Goal: Check status: Check status

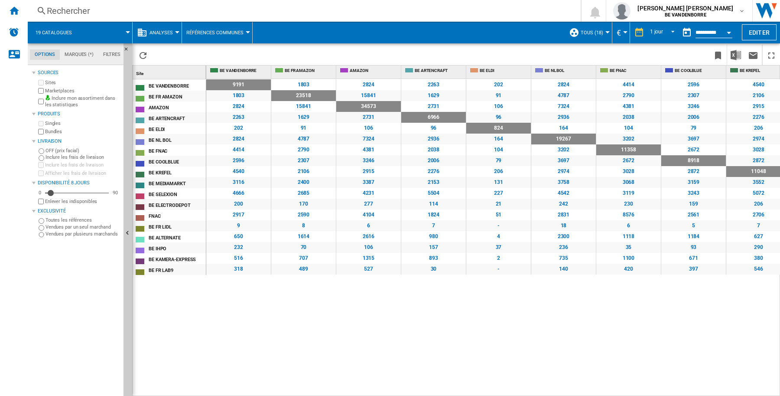
click at [729, 34] on button "Open calendar" at bounding box center [729, 31] width 16 height 16
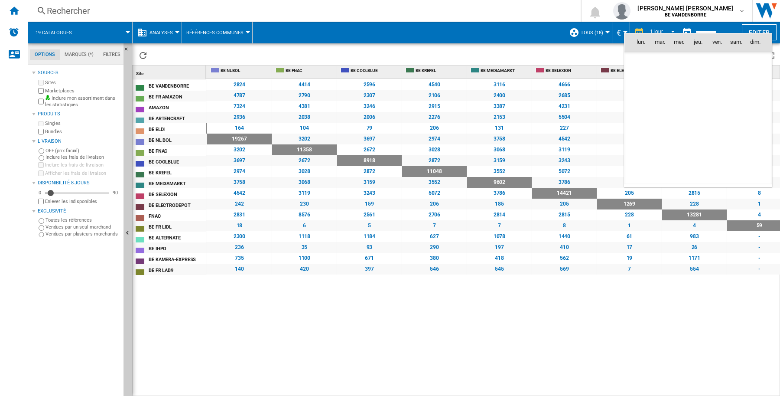
scroll to position [4134, 0]
click at [648, 60] on span "[DATE]" at bounding box center [644, 60] width 18 height 7
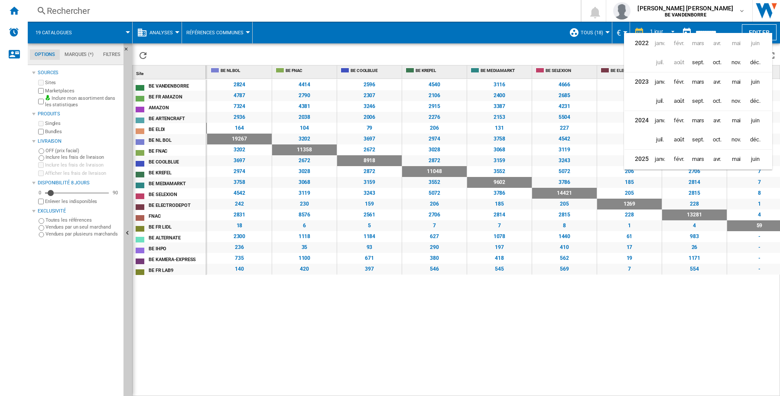
scroll to position [22, 0]
click at [681, 156] on span "août" at bounding box center [678, 156] width 17 height 17
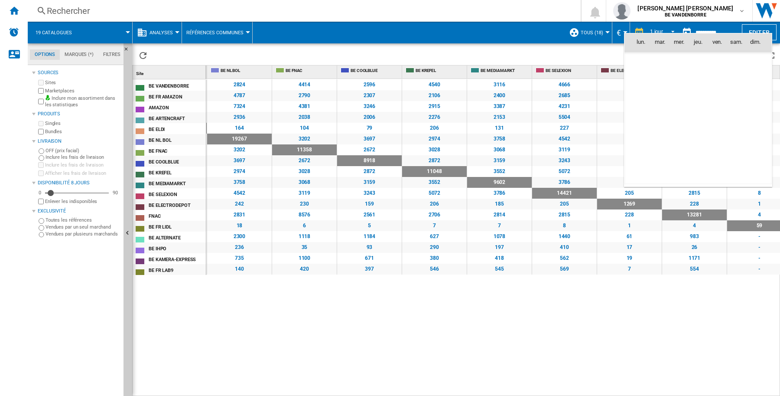
scroll to position [4020, 0]
click at [714, 61] on span "1" at bounding box center [717, 60] width 17 height 17
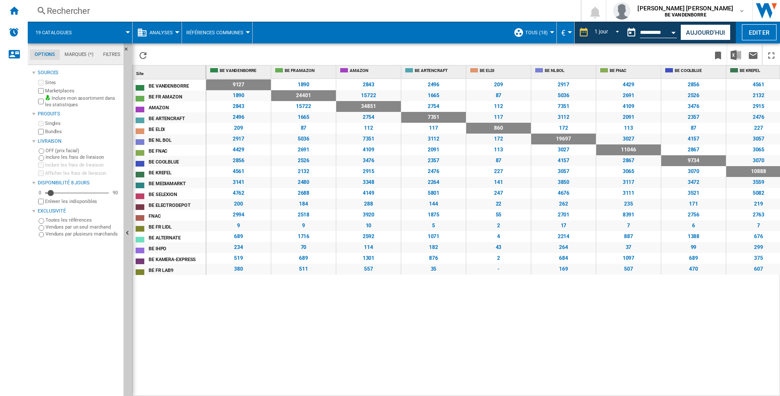
click at [674, 326] on div "9127 1890 2843 2496 209 2917 4429 2856 4561 3141 4762 200 2994 9 689 234 519 38…" at bounding box center [493, 238] width 574 height 318
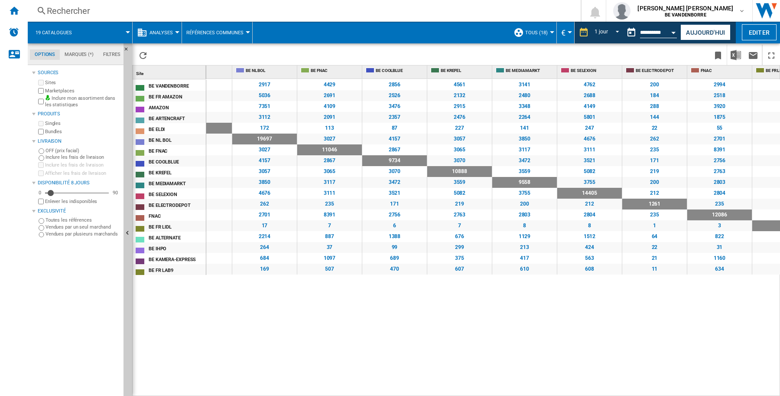
scroll to position [0, 330]
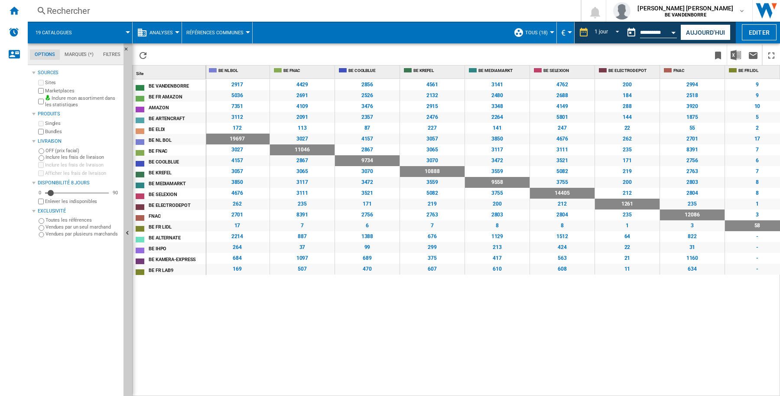
click at [661, 323] on div "9127 1890 2843 2496 209 2917 4429 2856 4561 3141 4762 200 2994 9 689 234 519 38…" at bounding box center [493, 238] width 574 height 318
click at [657, 344] on div "9127 1890 2843 2496 209 2917 4429 2856 4561 3141 4762 200 2994 9 689 234 519 38…" at bounding box center [493, 238] width 574 height 318
click at [639, 331] on div "9127 1890 2843 2496 209 2917 4429 2856 4561 3141 4762 200 2994 9 689 234 519 38…" at bounding box center [493, 238] width 574 height 318
click at [672, 30] on button "Open calendar" at bounding box center [674, 31] width 16 height 16
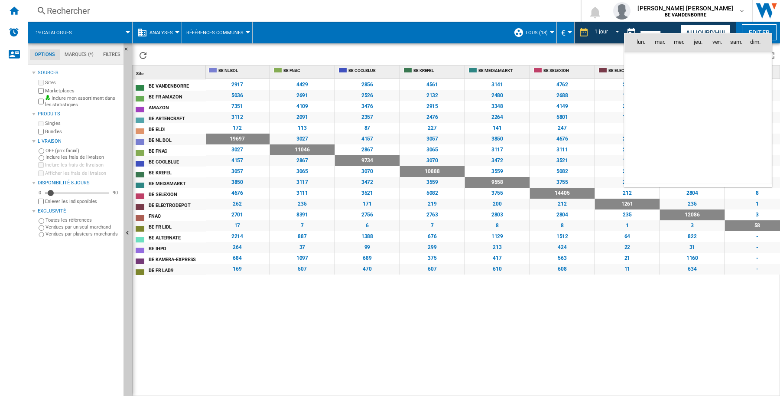
scroll to position [4020, 0]
click at [651, 178] on span "[DATE]" at bounding box center [644, 175] width 18 height 7
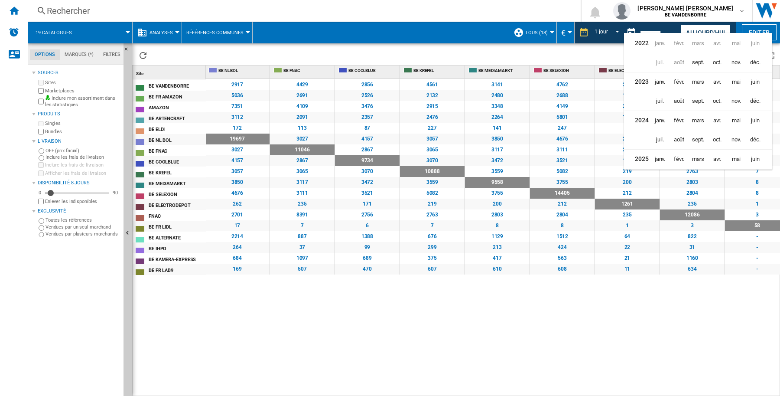
scroll to position [22, 0]
click at [696, 160] on span "sept." at bounding box center [698, 157] width 18 height 18
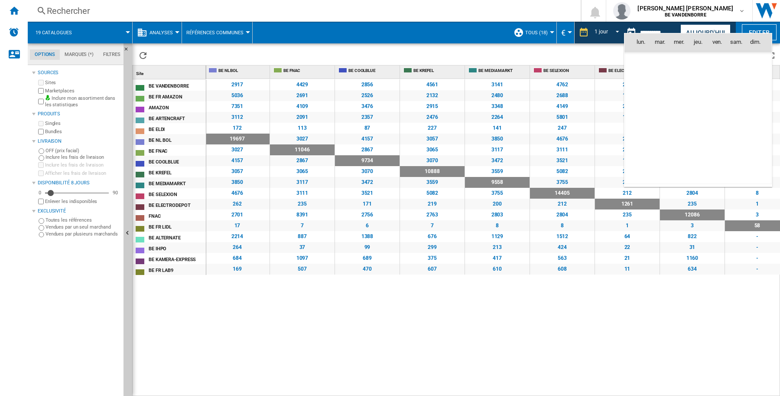
scroll to position [4134, 0]
click at [679, 101] on span "10" at bounding box center [679, 99] width 18 height 18
type input "**********"
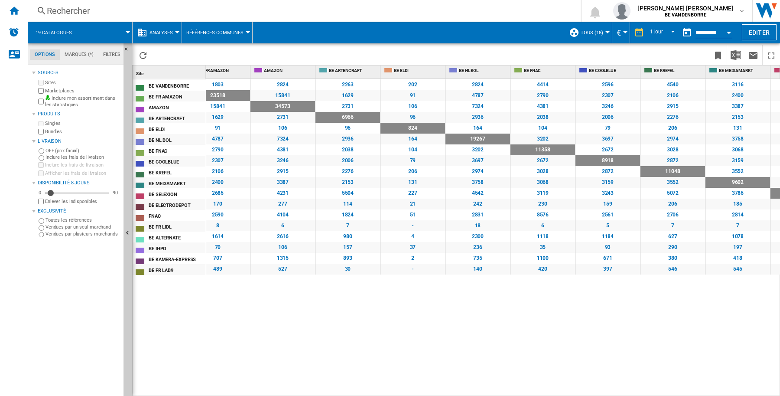
scroll to position [0, 95]
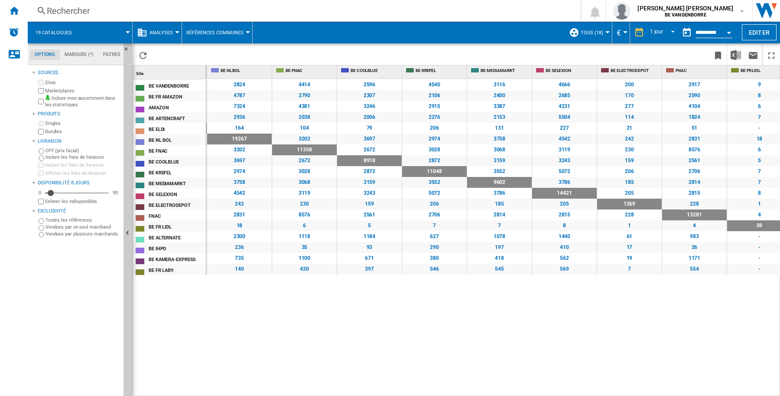
drag, startPoint x: 29, startPoint y: 312, endPoint x: 9, endPoint y: 326, distance: 24.9
click at [28, 315] on md-tab-content "Sources Sites Marketplaces Inclure mon assortiment dans les statistiques Produi…" at bounding box center [80, 230] width 104 height 331
